Goal: Obtain resource: Download file/media

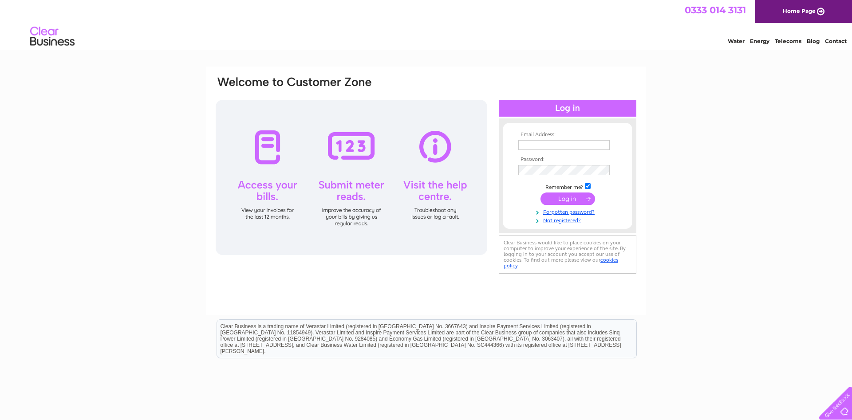
click at [548, 144] on input "text" at bounding box center [563, 145] width 91 height 10
type input "administrator@riverstourtrust.org"
click at [541, 194] on input "submit" at bounding box center [568, 200] width 55 height 12
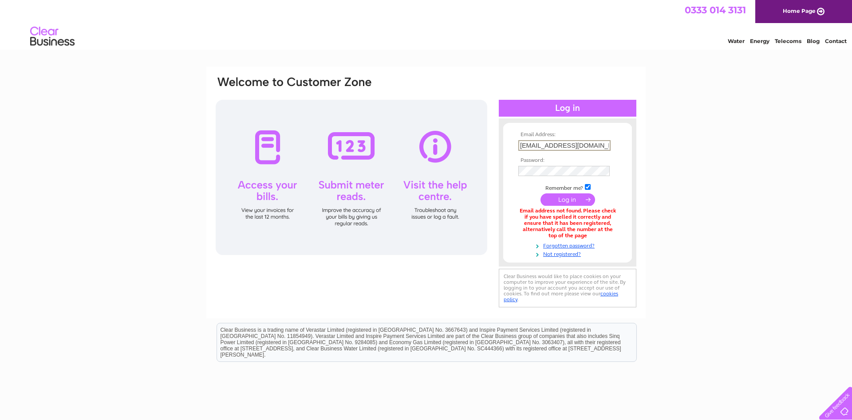
drag, startPoint x: 557, startPoint y: 148, endPoint x: 509, endPoint y: 146, distance: 48.0
click at [518, 146] on input "administrator@riverstourtrust.org" at bounding box center [564, 145] width 92 height 11
type input "manager@riverstourtrust.org"
click at [541, 194] on input "submit" at bounding box center [568, 200] width 55 height 12
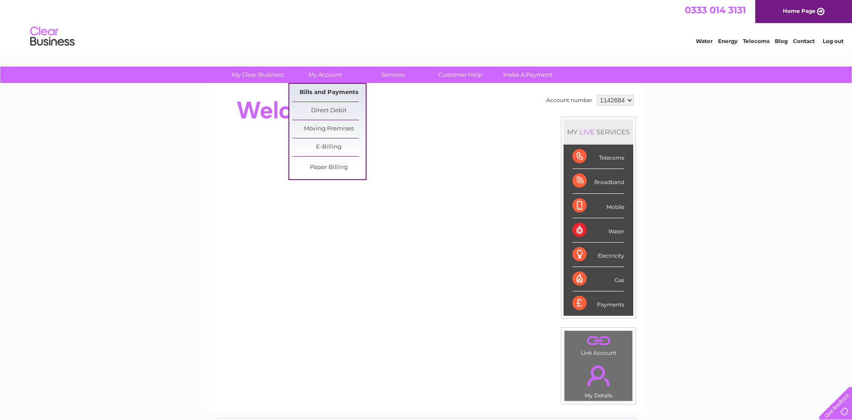
click at [322, 88] on link "Bills and Payments" at bounding box center [328, 93] width 73 height 18
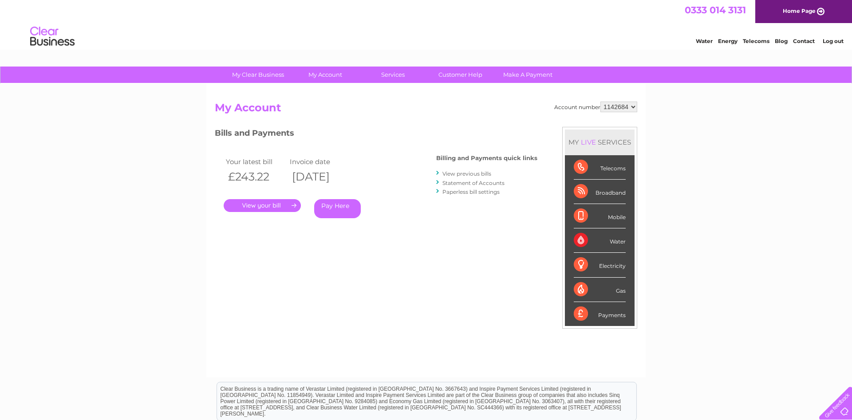
click at [276, 205] on link "." at bounding box center [262, 205] width 77 height 13
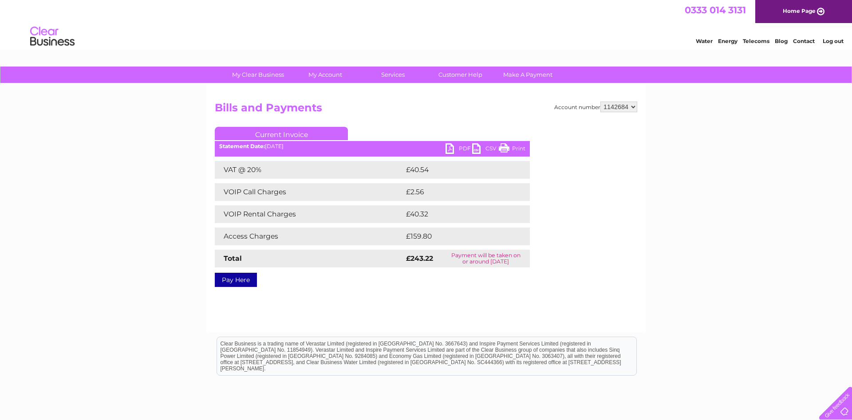
click at [458, 149] on link "PDF" at bounding box center [459, 149] width 27 height 13
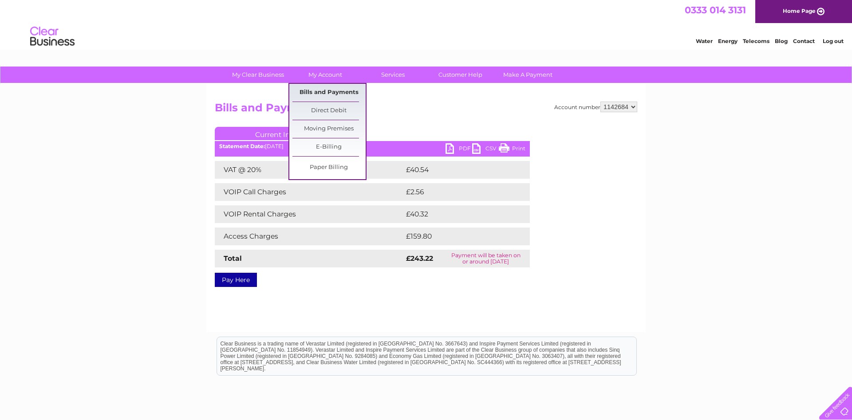
click at [314, 90] on link "Bills and Payments" at bounding box center [328, 93] width 73 height 18
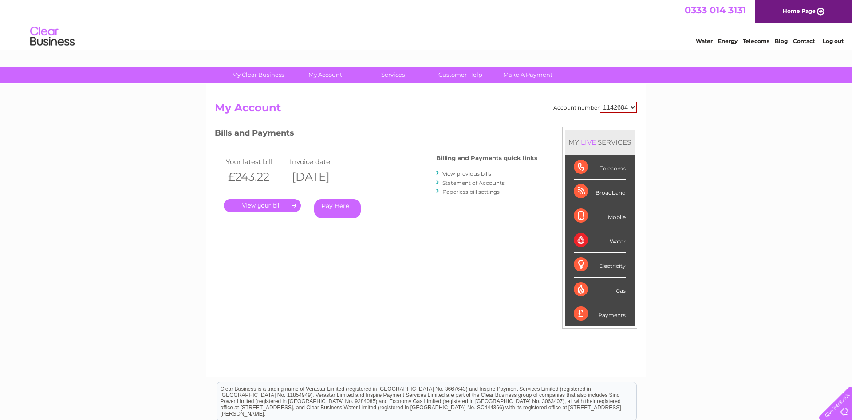
click at [450, 174] on link "View previous bills" at bounding box center [466, 173] width 49 height 7
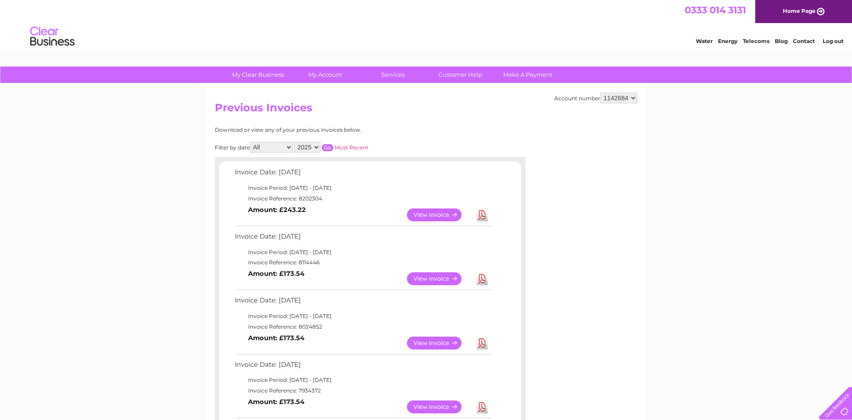
click at [483, 279] on link "Download" at bounding box center [482, 278] width 11 height 13
